Goal: Information Seeking & Learning: Learn about a topic

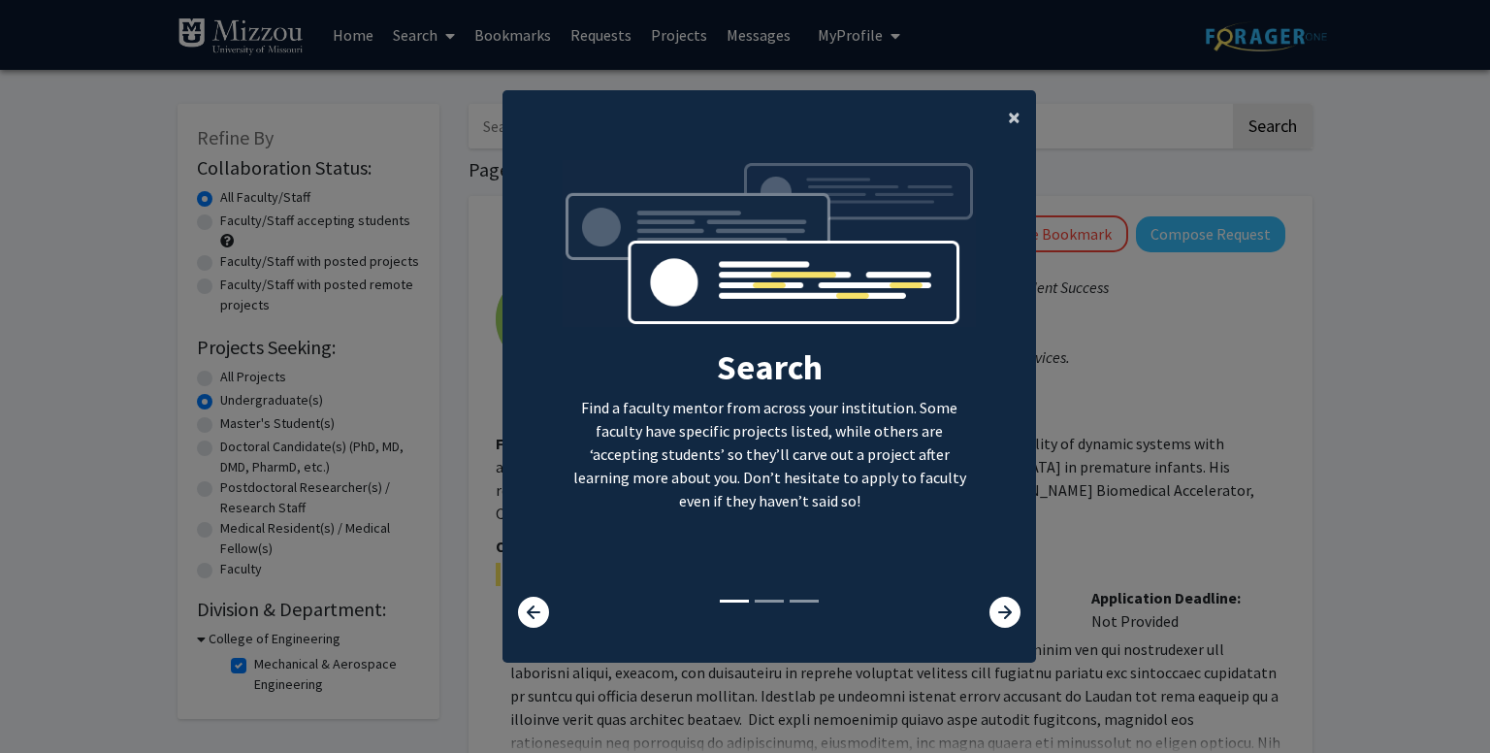
click at [1008, 111] on span "×" at bounding box center [1014, 117] width 13 height 30
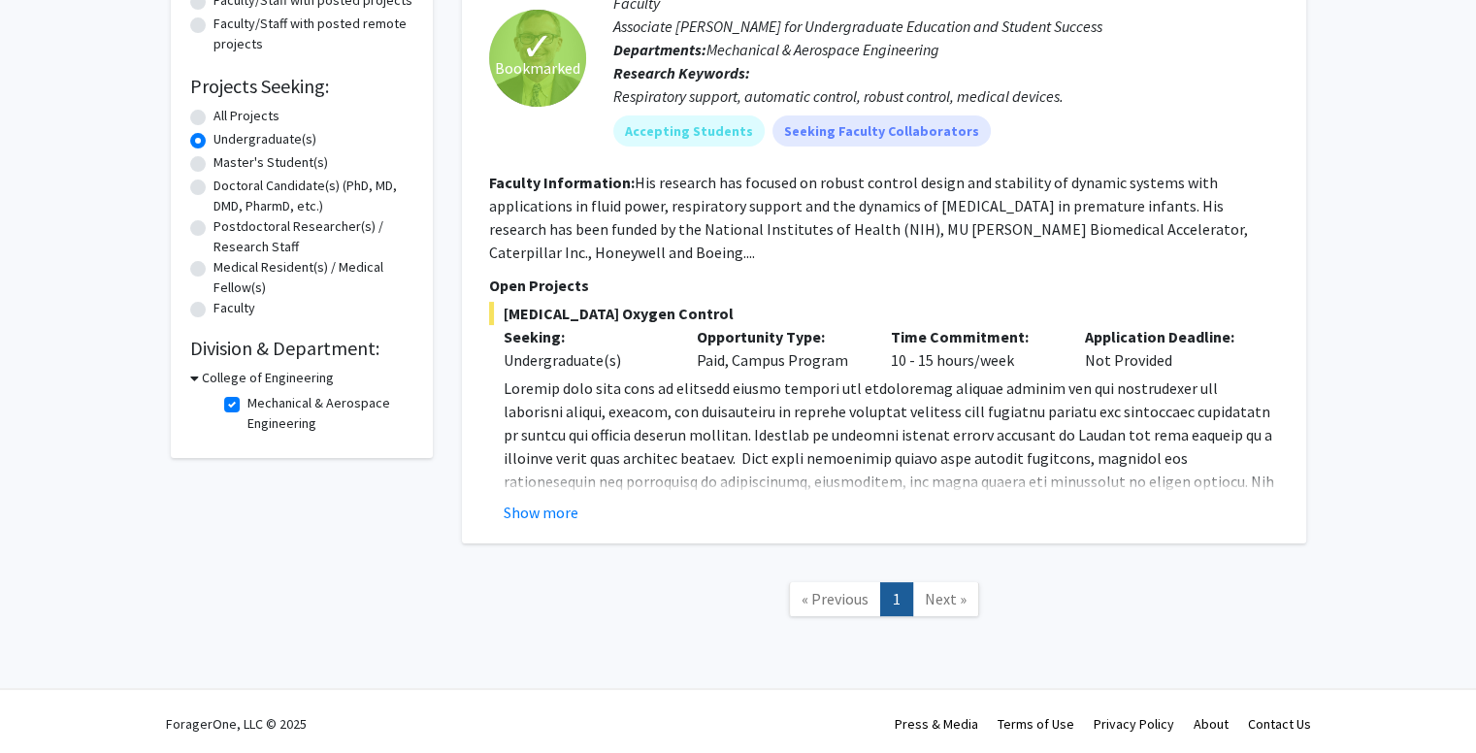
scroll to position [265, 0]
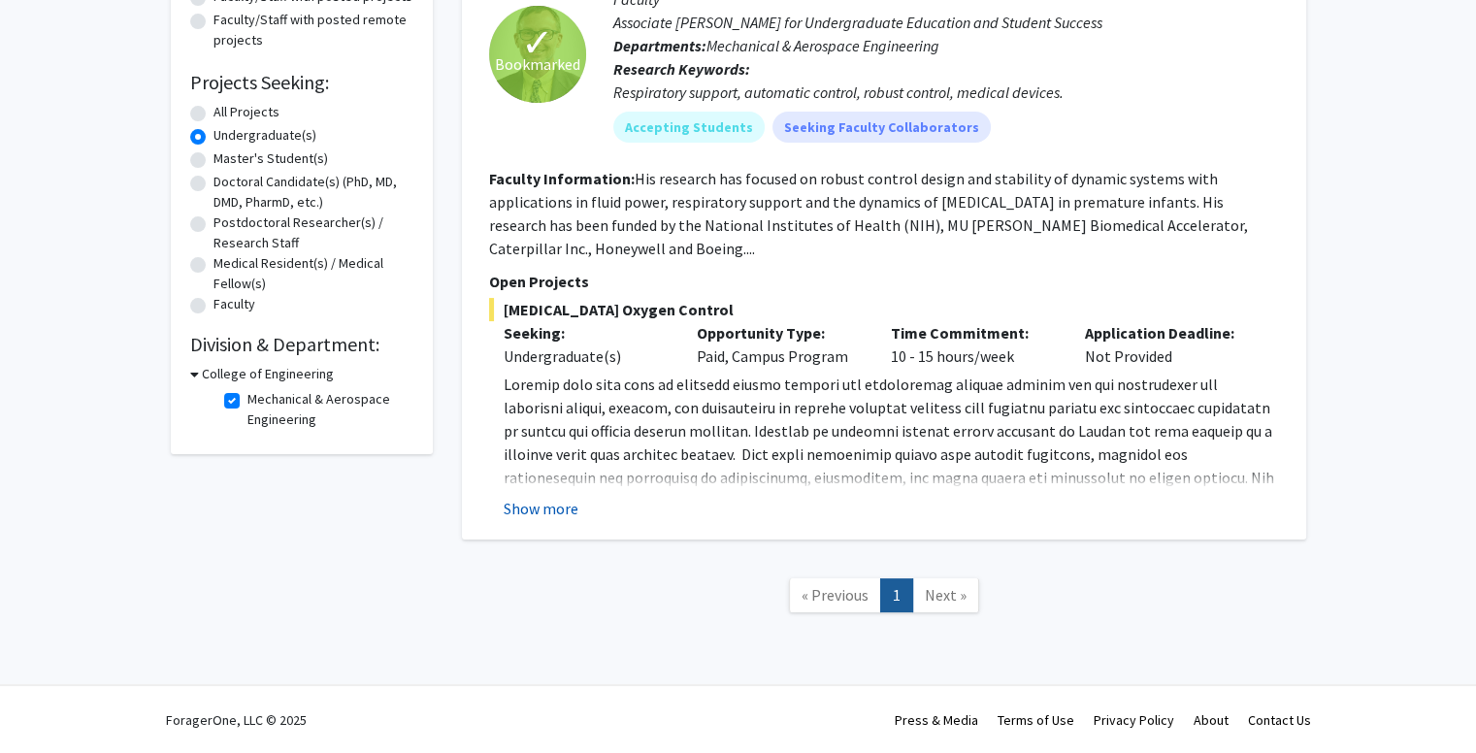
click at [536, 504] on button "Show more" at bounding box center [541, 508] width 75 height 23
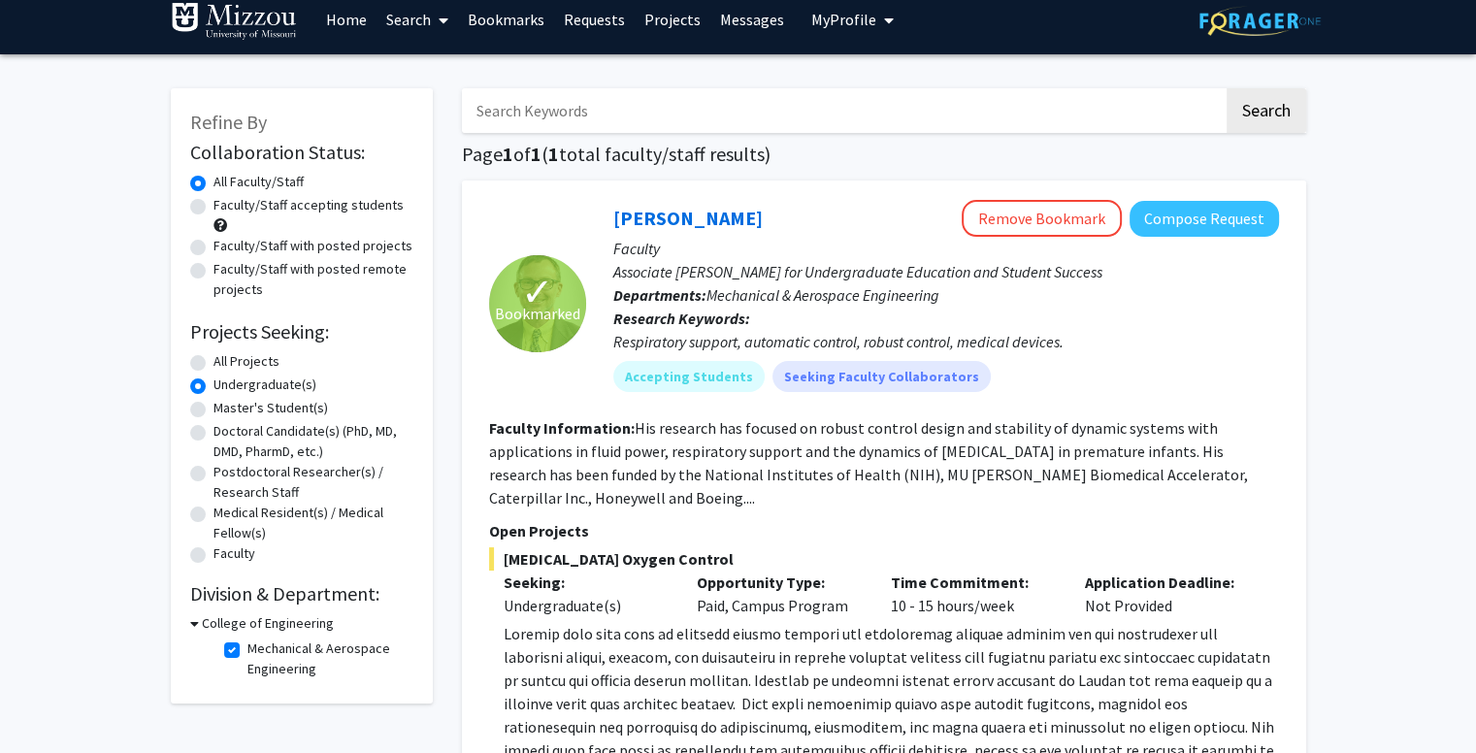
scroll to position [0, 0]
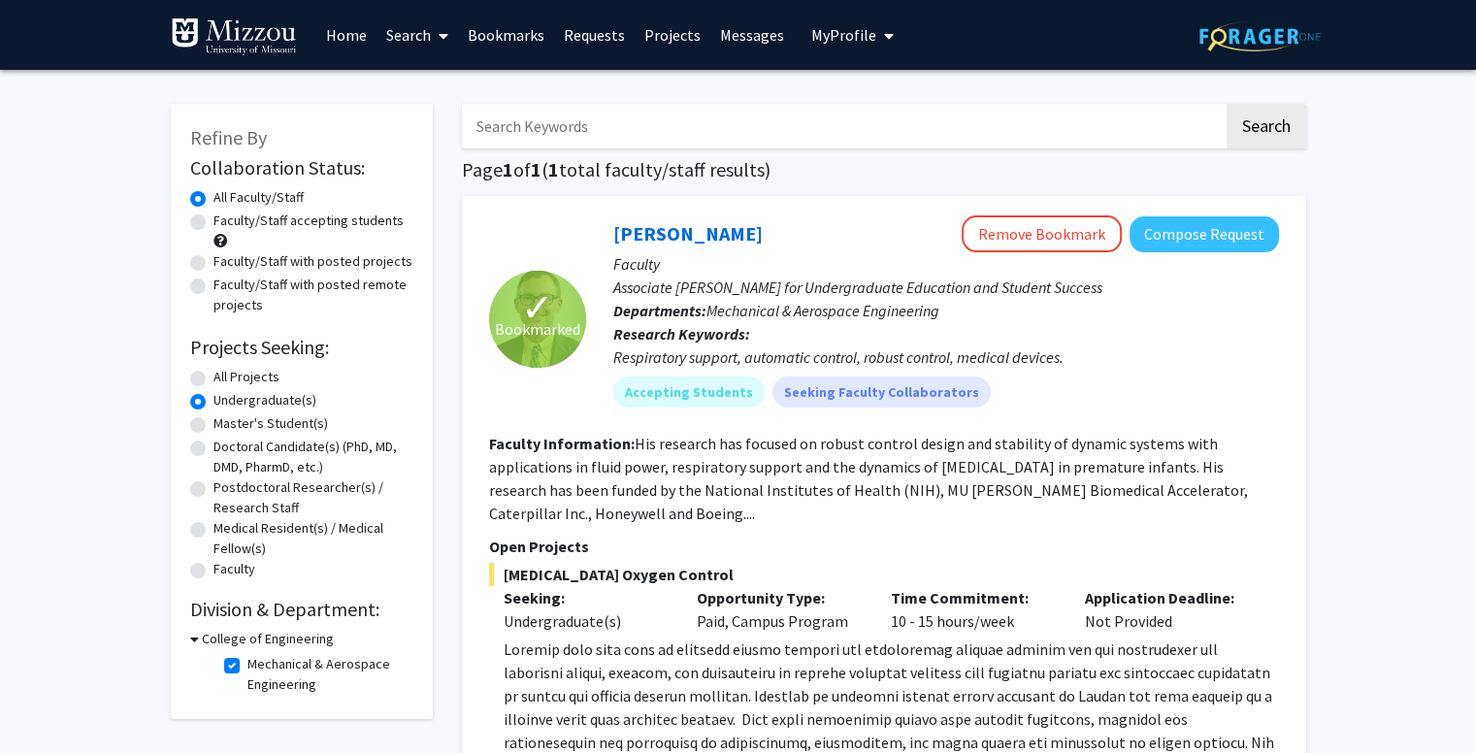
click at [247, 662] on label "Mechanical & Aerospace Engineering" at bounding box center [327, 674] width 161 height 41
click at [247, 662] on input "Mechanical & Aerospace Engineering" at bounding box center [253, 660] width 13 height 13
checkbox input "false"
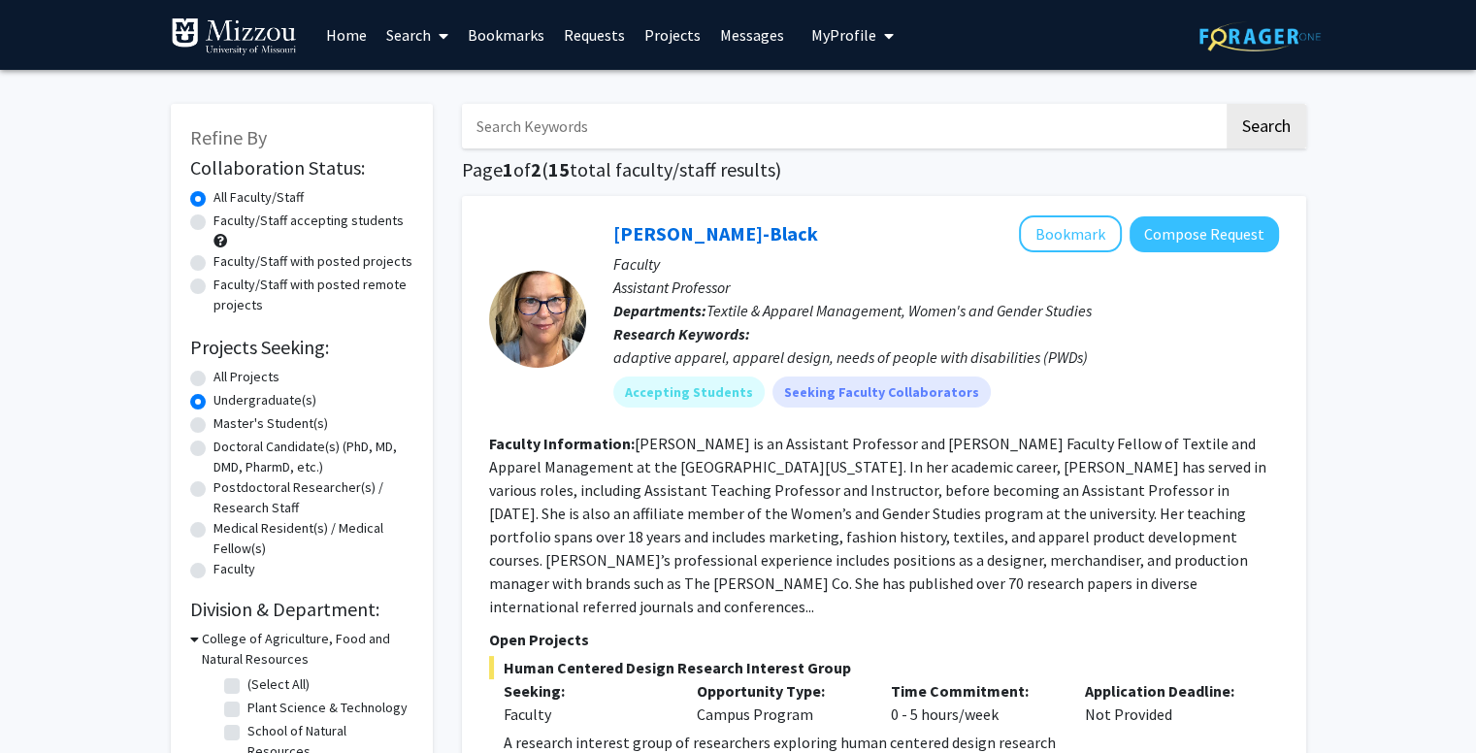
click at [197, 644] on icon at bounding box center [194, 639] width 9 height 20
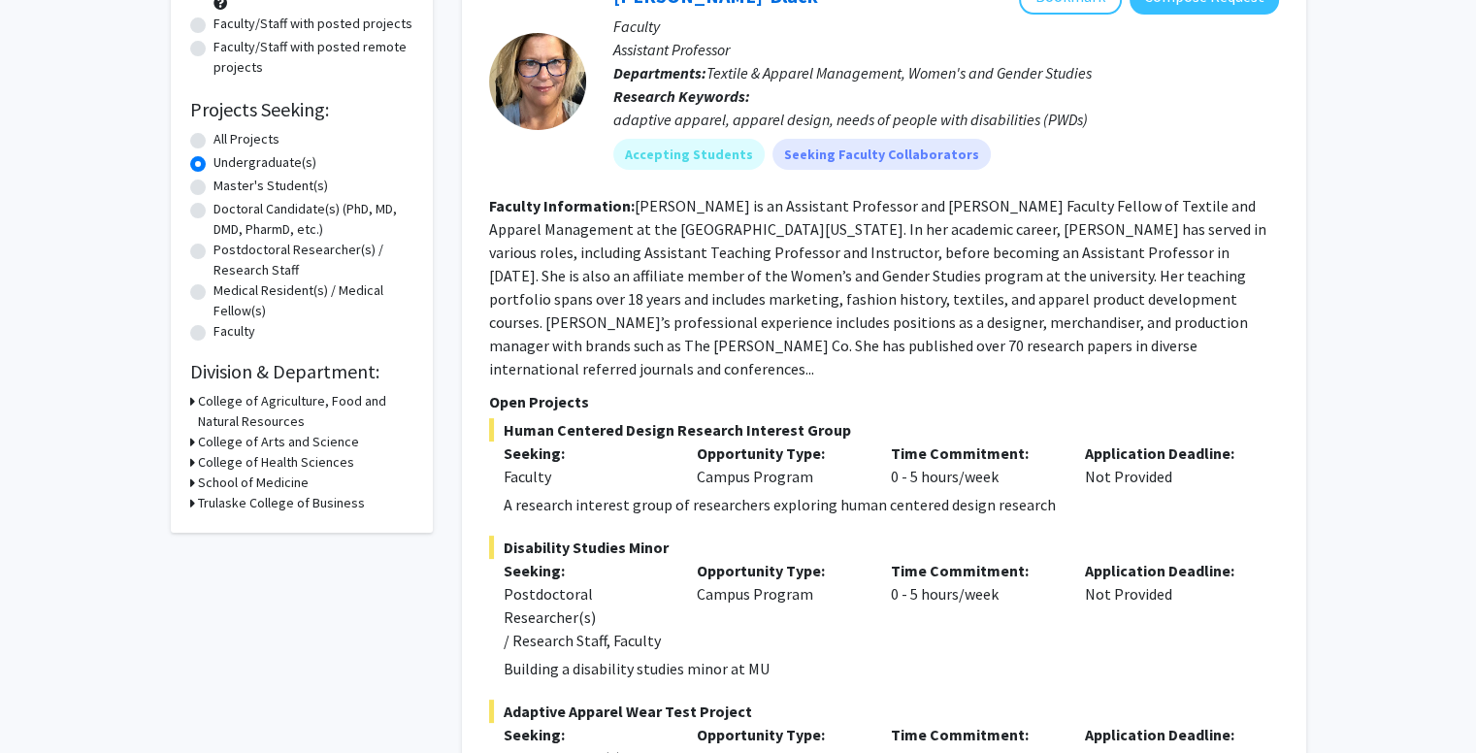
scroll to position [291, 0]
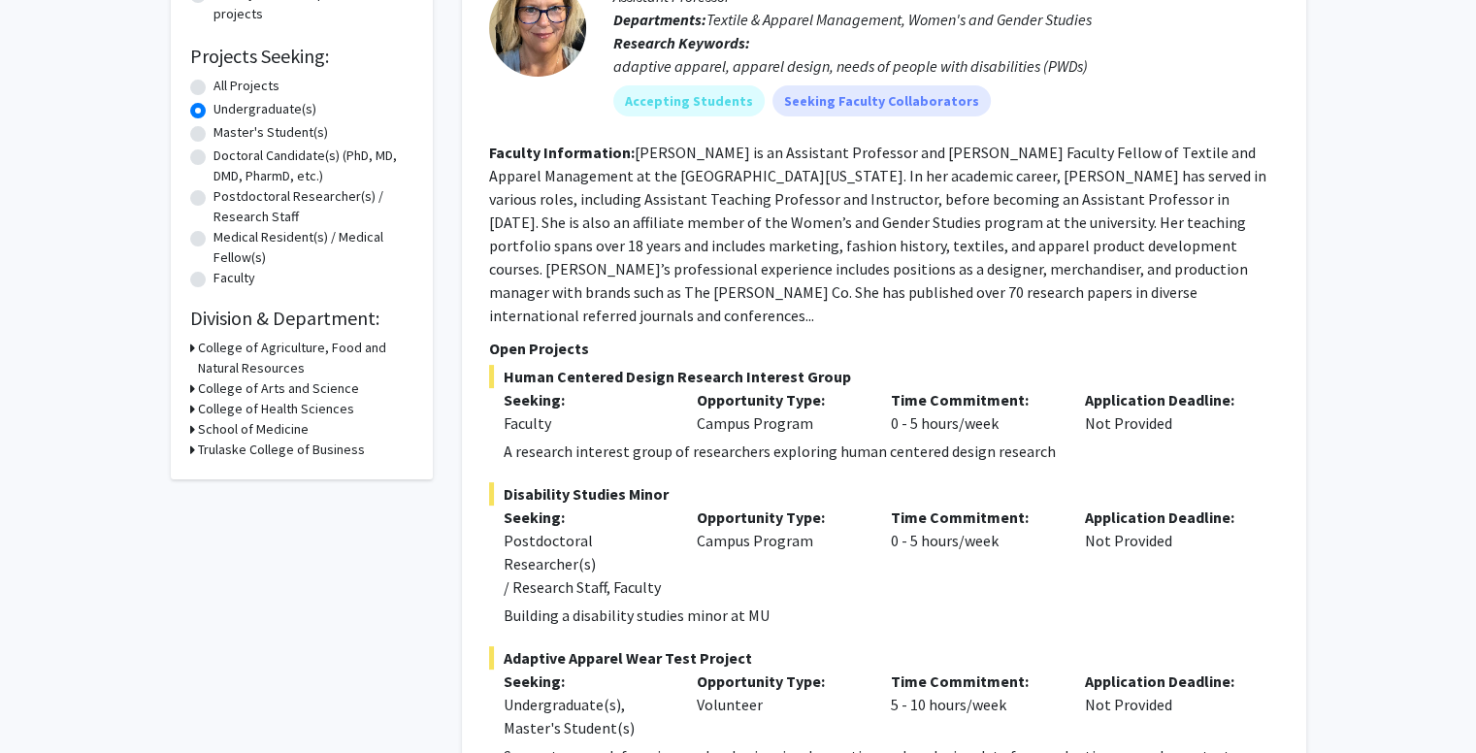
click at [191, 449] on icon at bounding box center [192, 450] width 5 height 20
click at [191, 449] on icon at bounding box center [194, 450] width 9 height 20
click at [194, 427] on div "School of Medicine" at bounding box center [301, 429] width 223 height 20
click at [190, 427] on icon at bounding box center [192, 429] width 5 height 20
click at [190, 427] on icon at bounding box center [194, 429] width 9 height 20
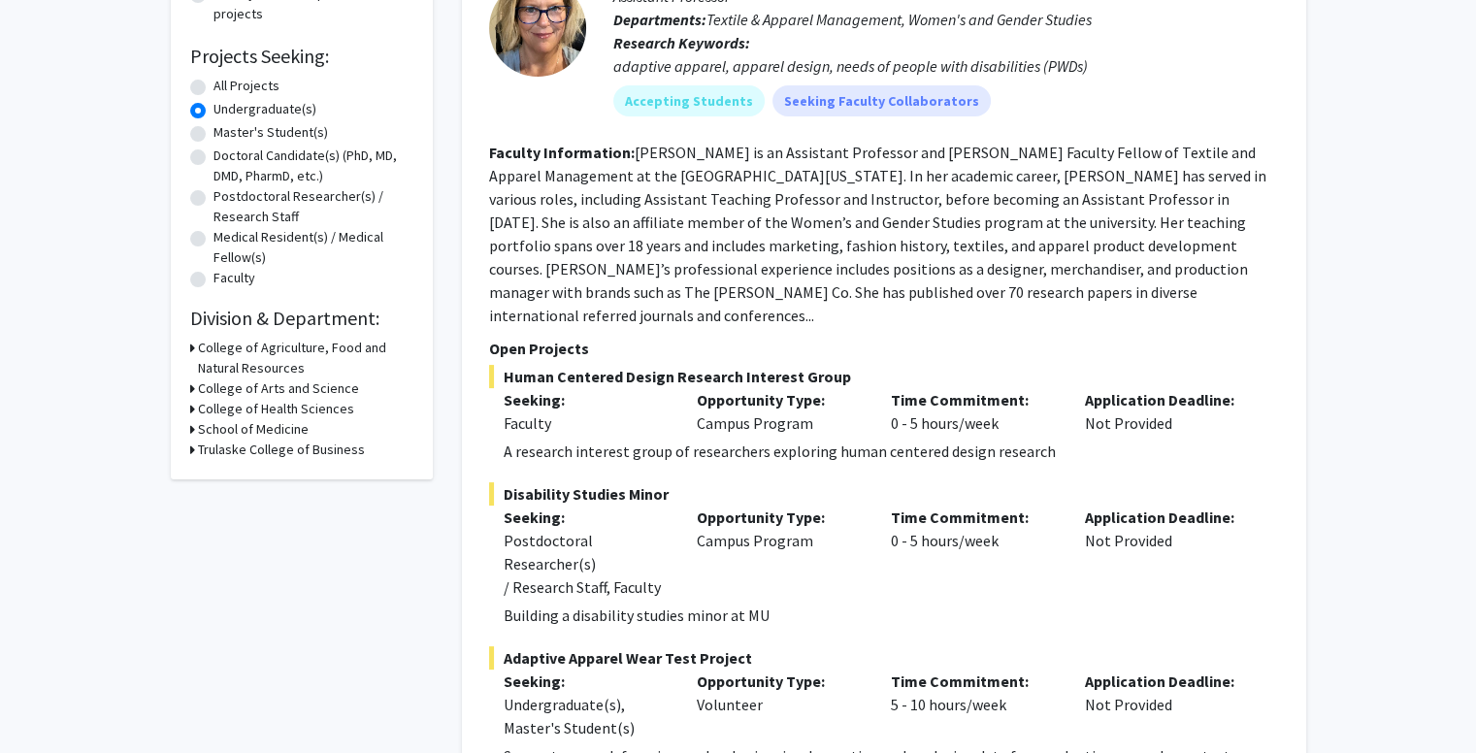
click at [190, 414] on icon at bounding box center [192, 409] width 5 height 20
click at [190, 412] on icon at bounding box center [194, 409] width 9 height 20
click at [191, 395] on icon at bounding box center [192, 388] width 5 height 20
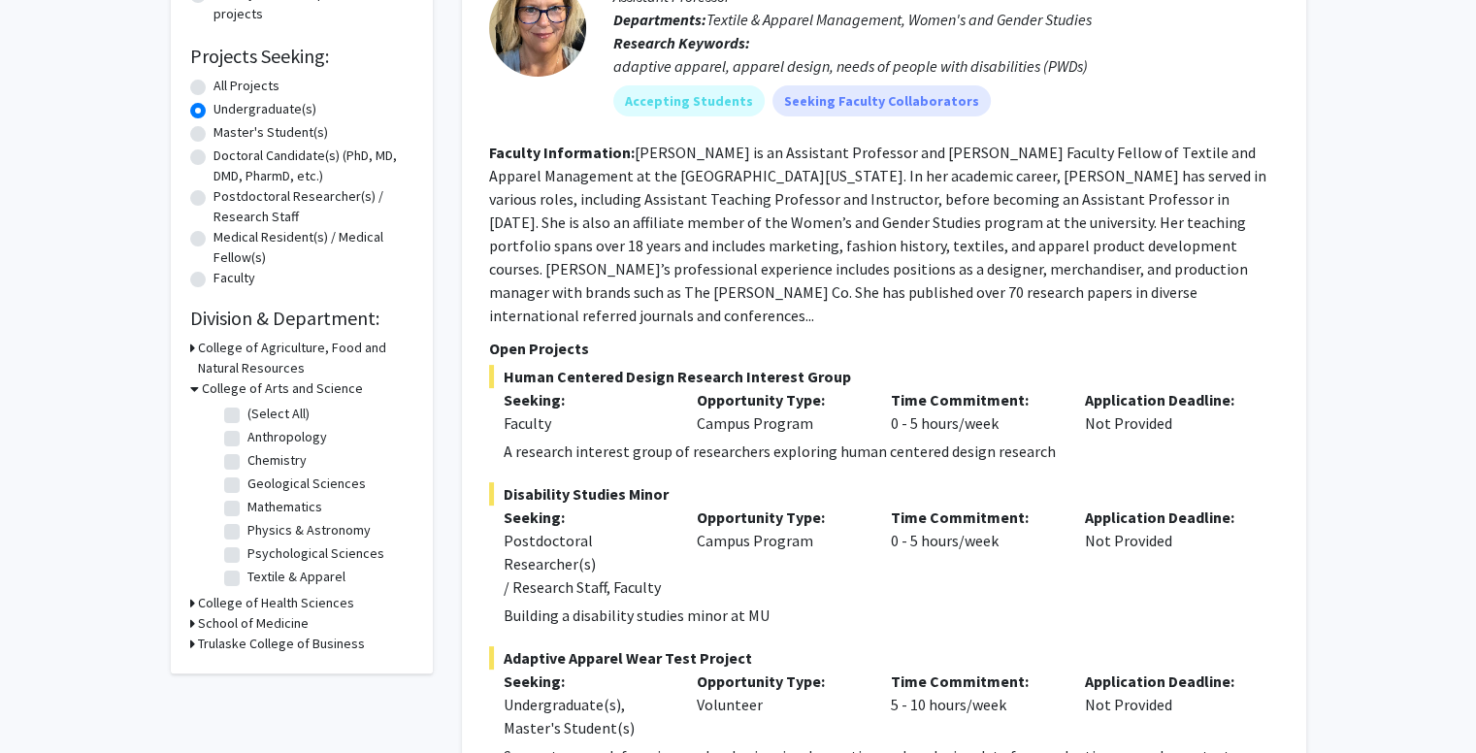
click at [188, 391] on div "Refine By Collaboration Status: Collaboration Status All Faculty/Staff Collabor…" at bounding box center [302, 243] width 262 height 861
click at [190, 387] on icon at bounding box center [194, 388] width 9 height 20
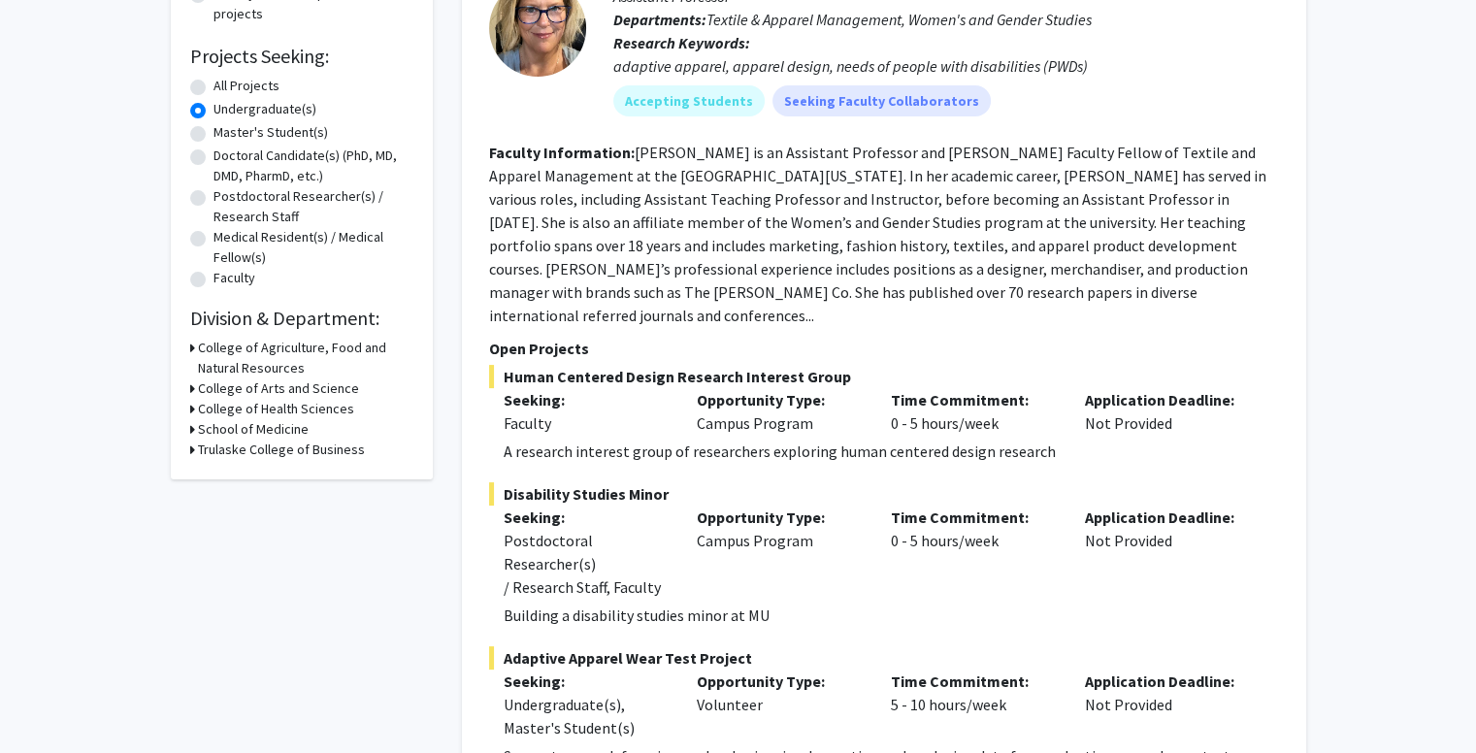
click at [192, 346] on icon at bounding box center [192, 348] width 5 height 20
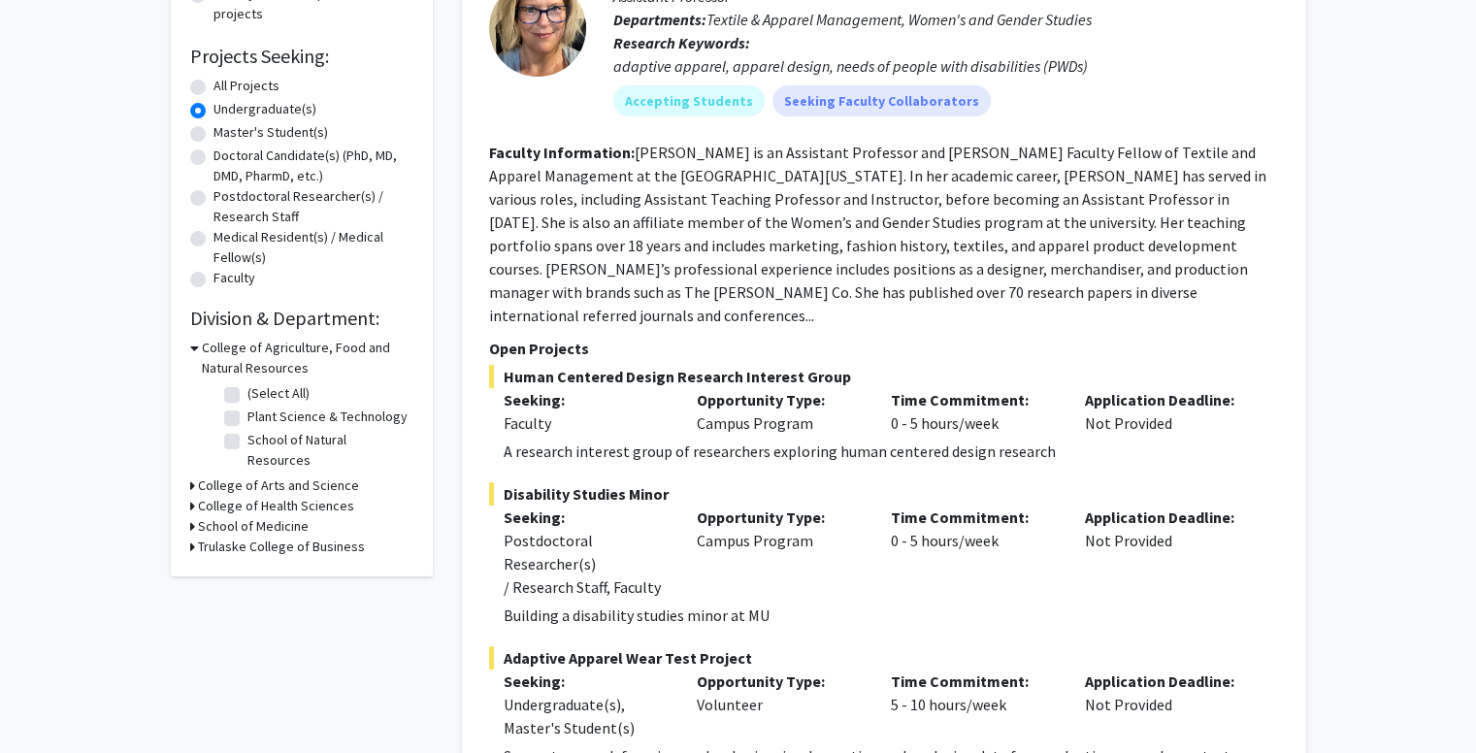
click at [192, 346] on icon at bounding box center [194, 348] width 9 height 20
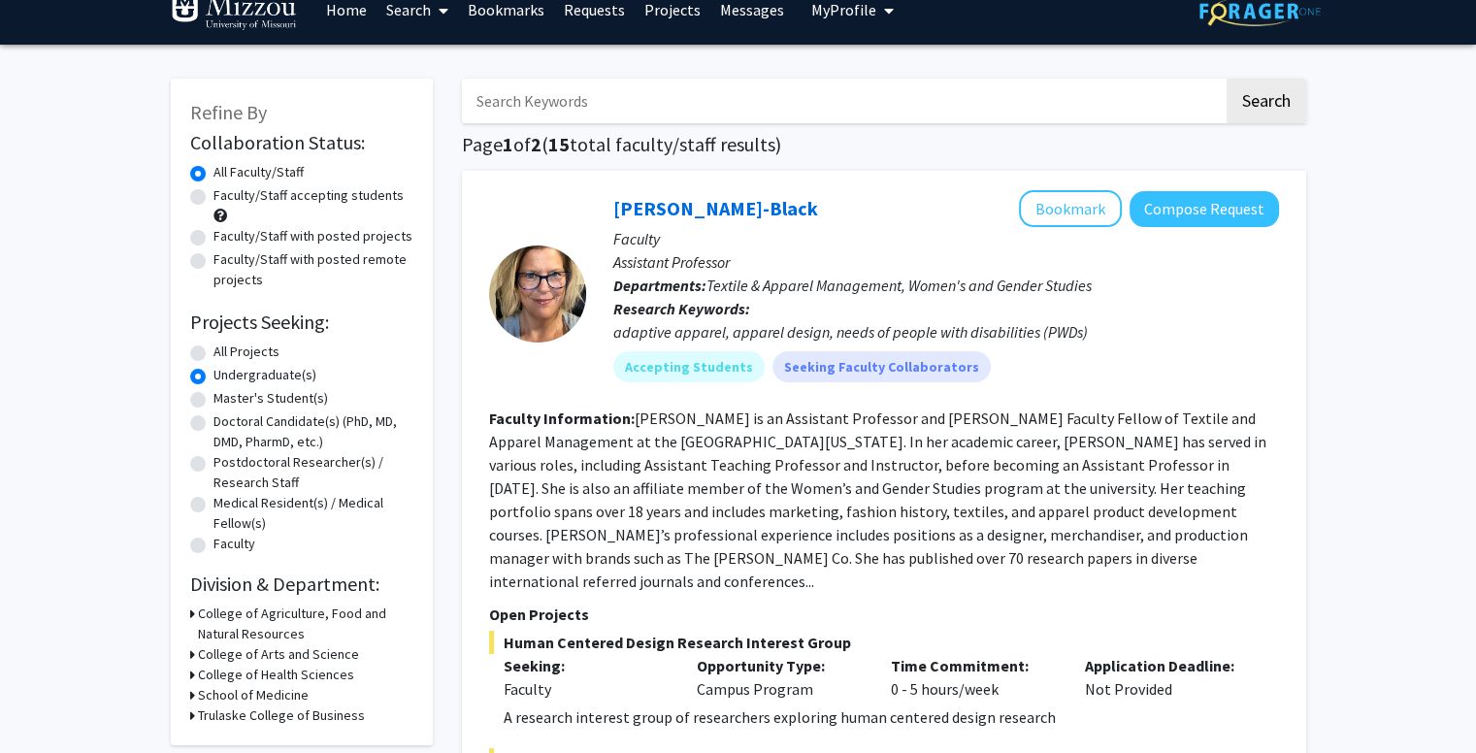
scroll to position [0, 0]
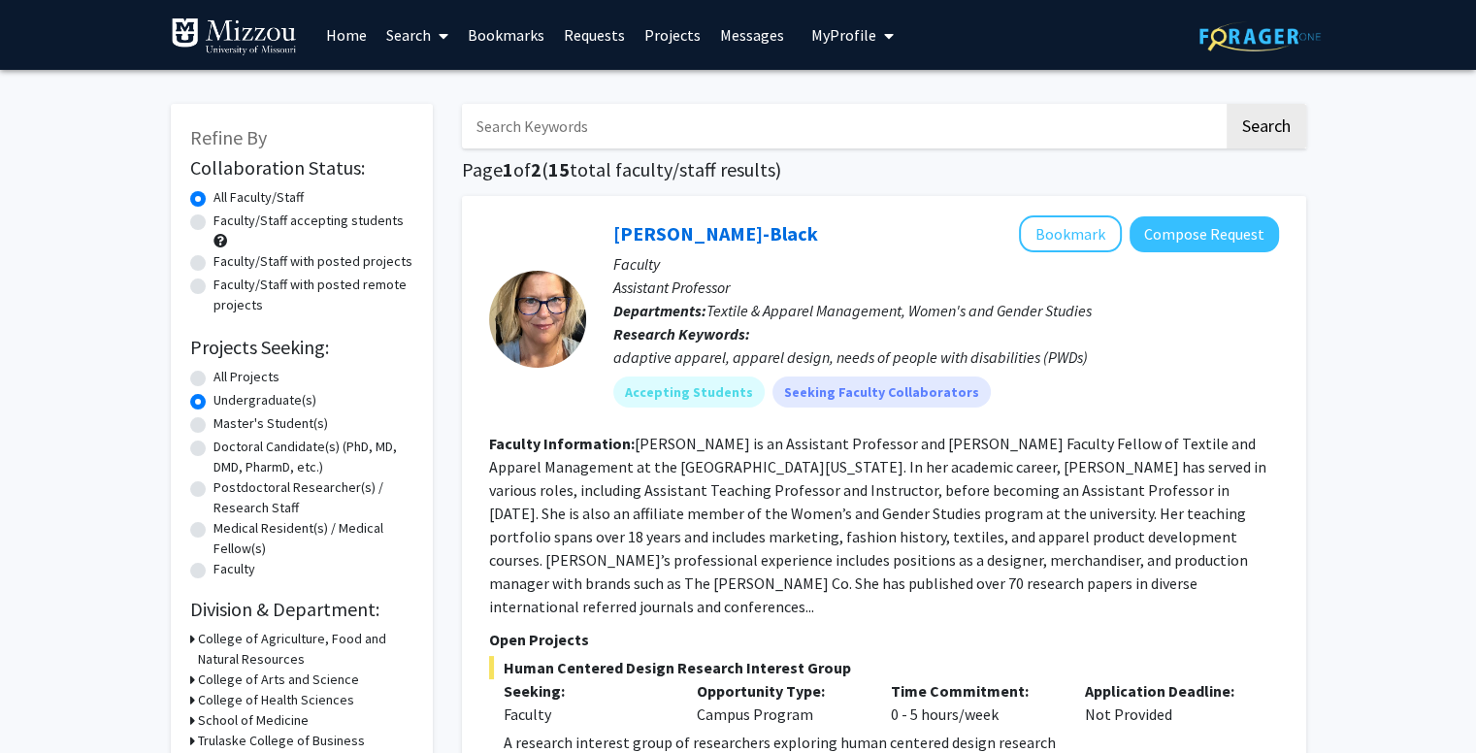
click at [213, 403] on label "Undergraduate(s)" at bounding box center [264, 400] width 103 height 20
click at [213, 403] on input "Undergraduate(s)" at bounding box center [219, 396] width 13 height 13
click at [213, 193] on label "All Faculty/Staff" at bounding box center [258, 197] width 90 height 20
click at [213, 193] on input "All Faculty/Staff" at bounding box center [219, 193] width 13 height 13
click at [334, 37] on link "Home" at bounding box center [346, 35] width 60 height 68
